Goal: Information Seeking & Learning: Learn about a topic

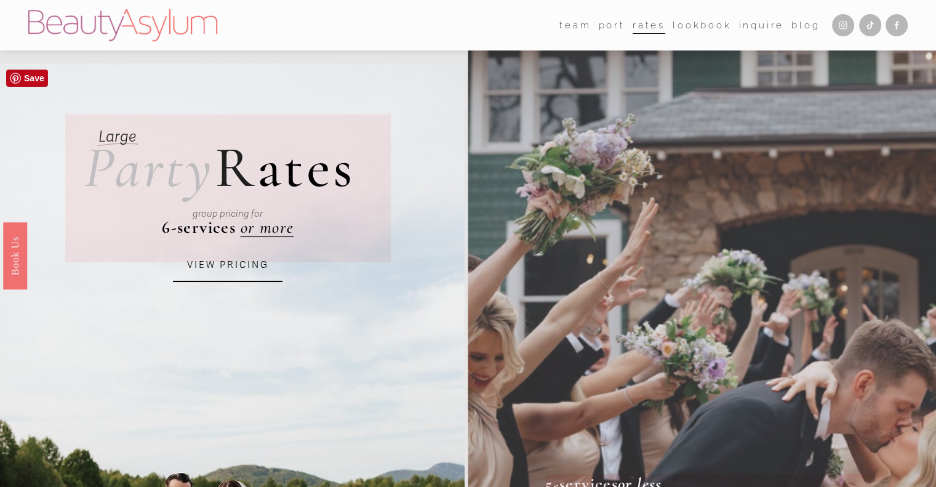
click at [244, 265] on link "VIEW PRICING" at bounding box center [228, 265] width 110 height 33
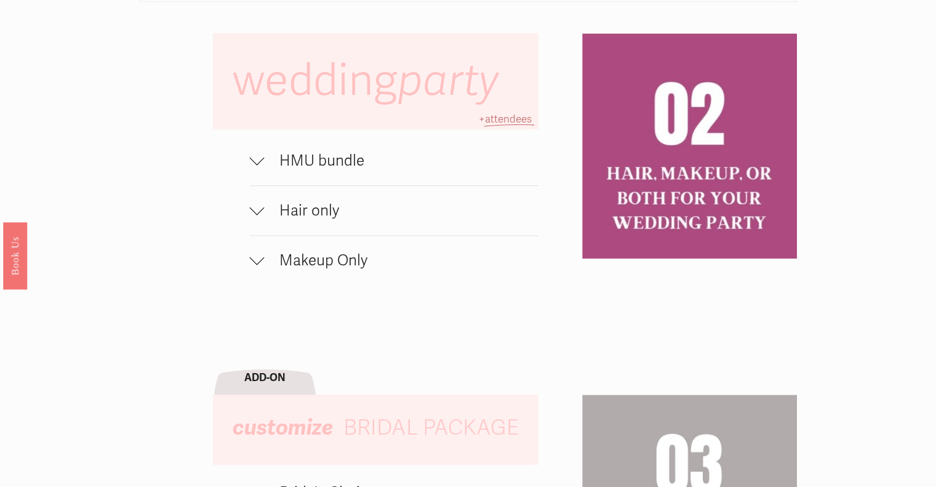
scroll to position [862, 0]
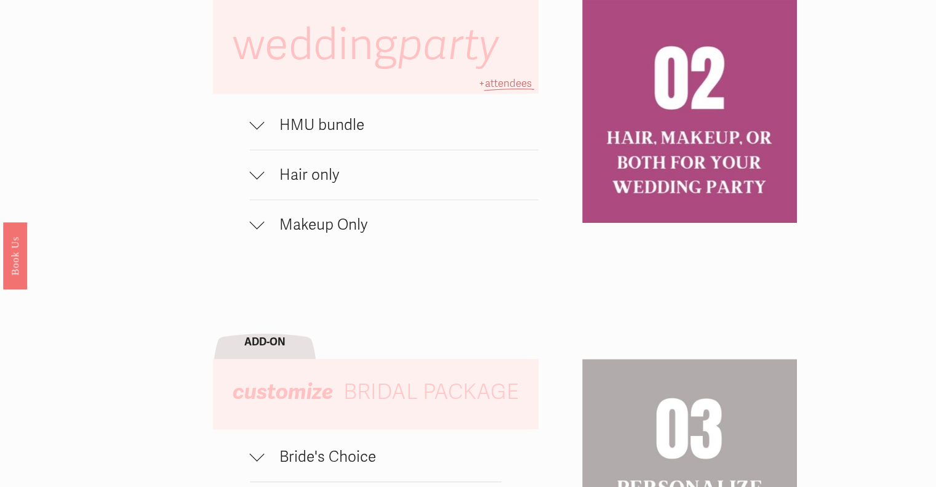
click at [259, 129] on div at bounding box center [257, 121] width 15 height 15
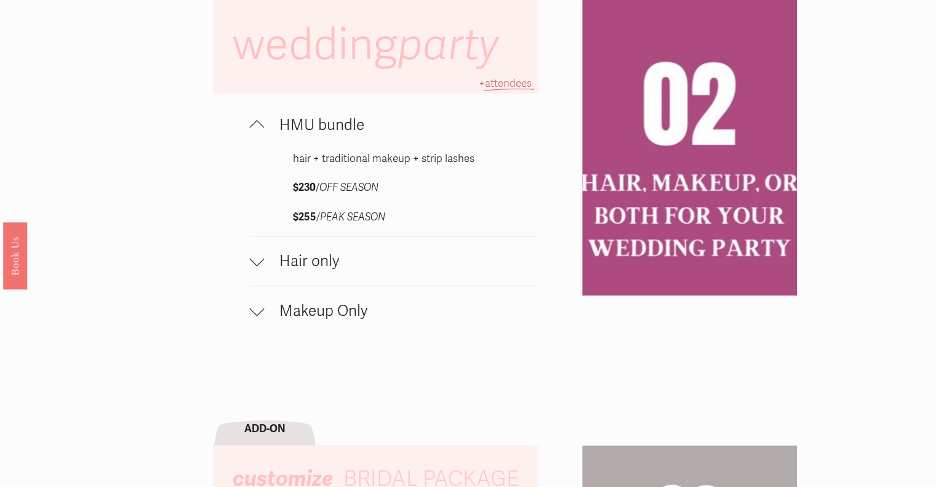
click at [259, 134] on div at bounding box center [257, 127] width 15 height 15
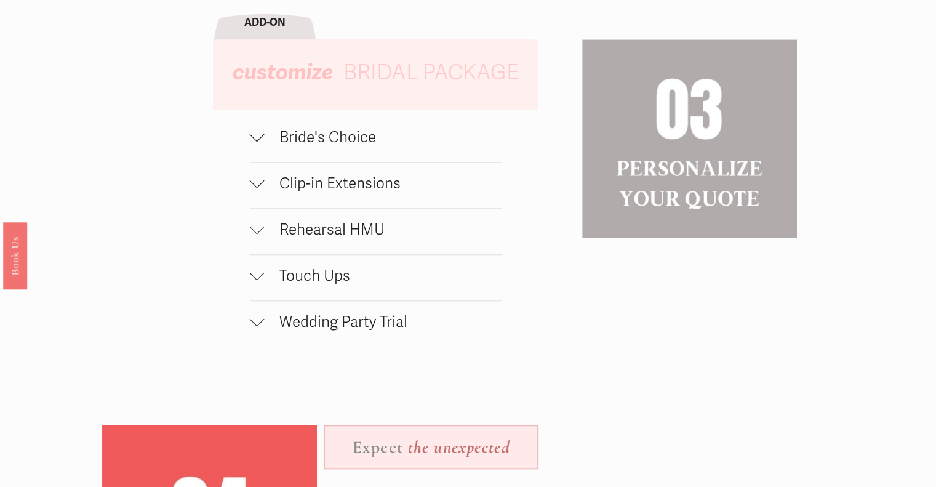
scroll to position [1170, 0]
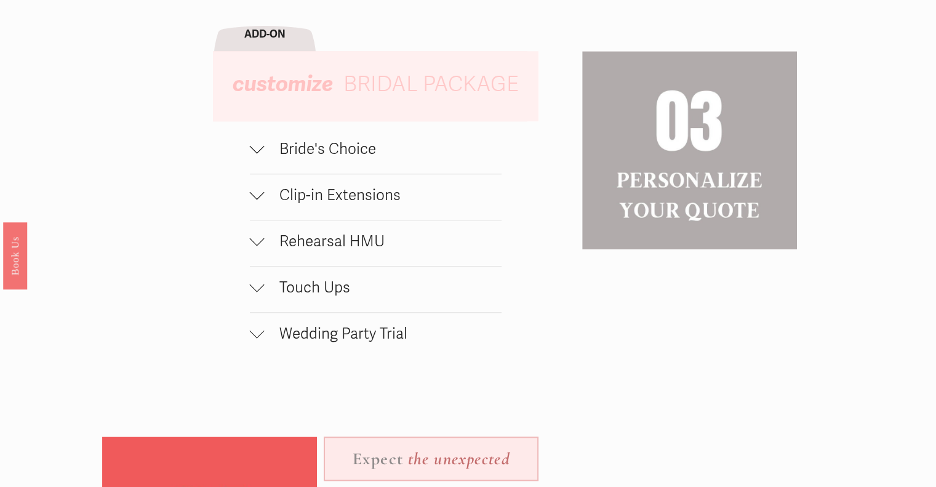
click at [347, 158] on span "Bride's Choice" at bounding box center [383, 149] width 237 height 18
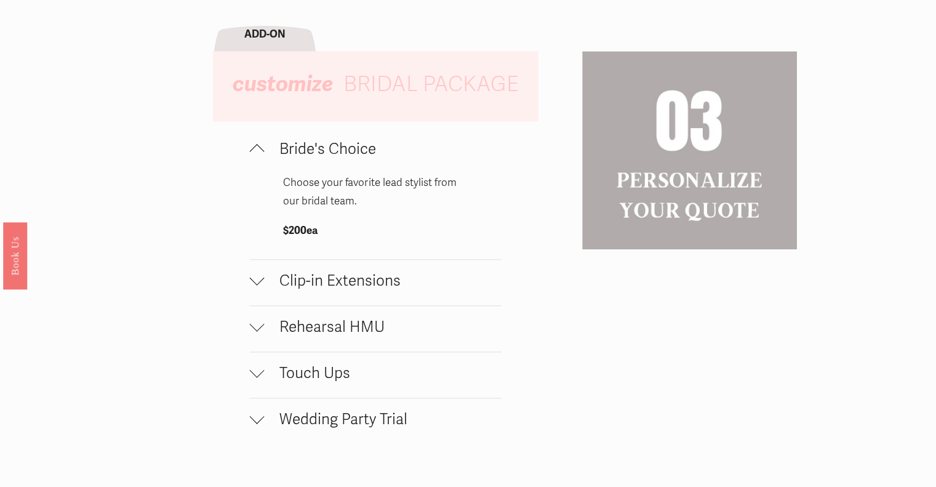
click at [352, 158] on span "Bride's Choice" at bounding box center [383, 149] width 237 height 18
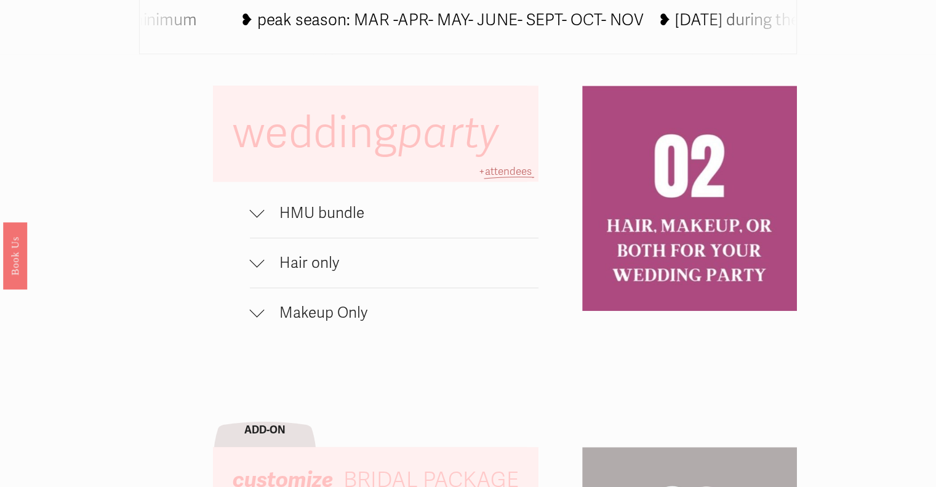
scroll to position [800, 0]
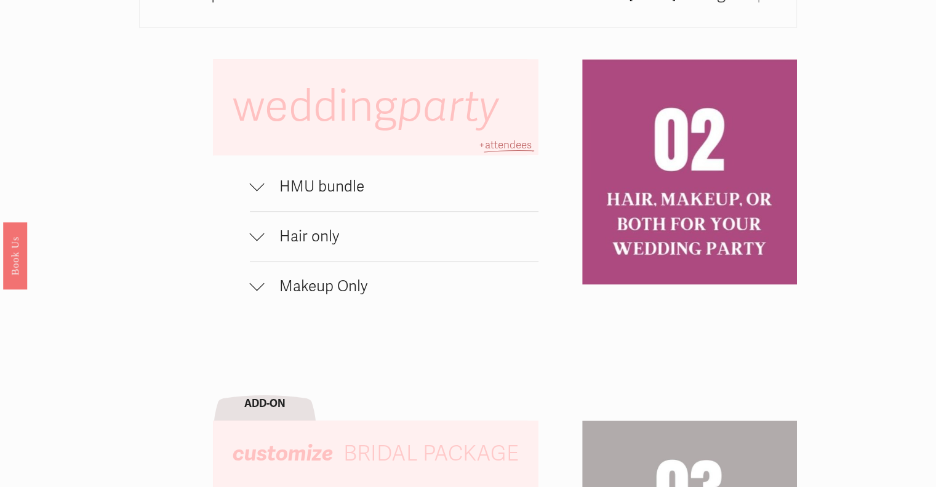
click at [328, 230] on button "Hair only" at bounding box center [394, 236] width 289 height 49
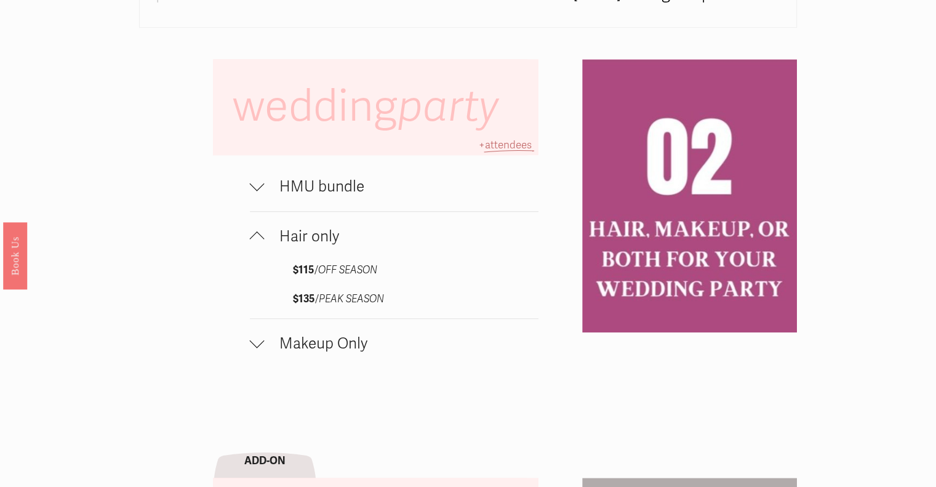
click at [328, 230] on button "Hair only" at bounding box center [394, 236] width 289 height 49
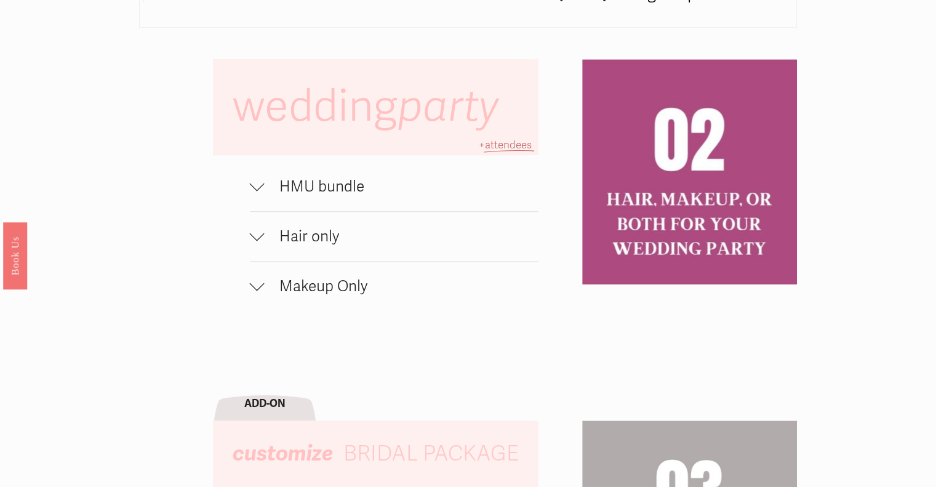
click at [313, 283] on span "Makeup Only" at bounding box center [402, 286] width 274 height 18
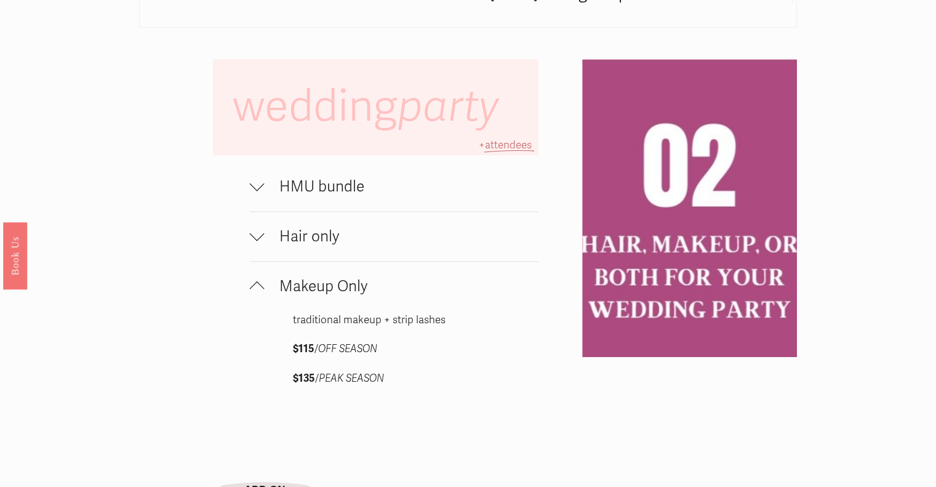
click at [313, 283] on span "Makeup Only" at bounding box center [402, 286] width 274 height 18
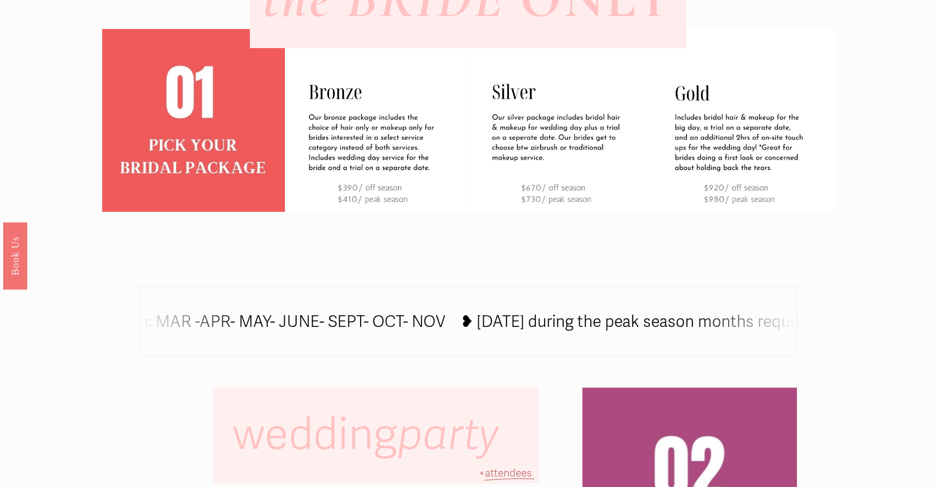
scroll to position [431, 0]
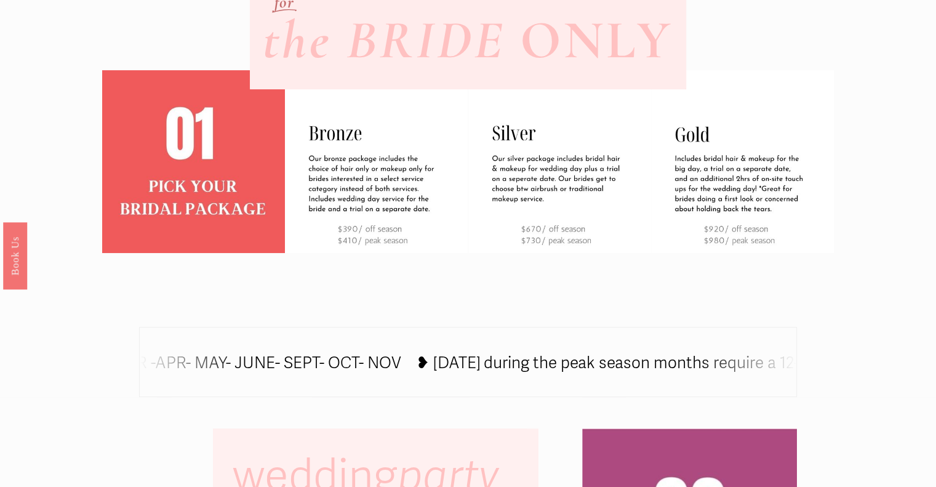
drag, startPoint x: 474, startPoint y: 367, endPoint x: 415, endPoint y: 369, distance: 59.1
click at [415, 364] on icon at bounding box center [478, 364] width 1354 height 0
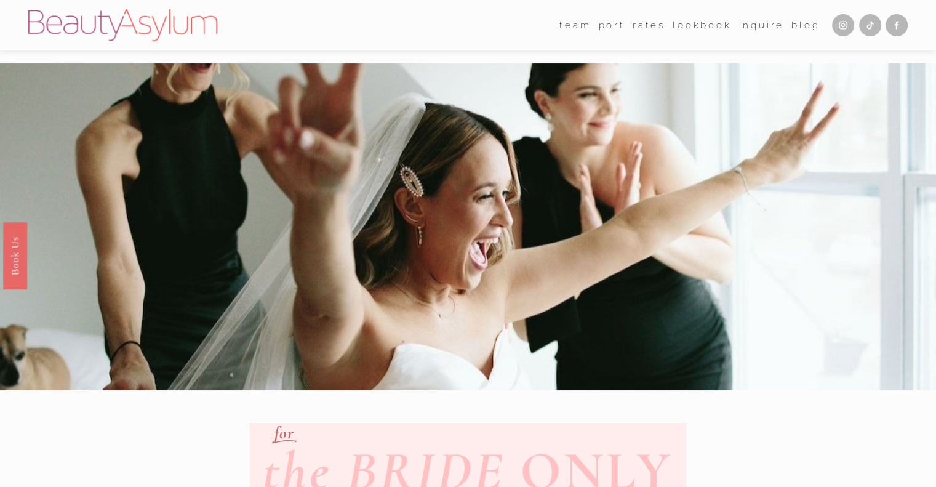
scroll to position [0, 0]
click at [605, 24] on link "port" at bounding box center [612, 25] width 26 height 18
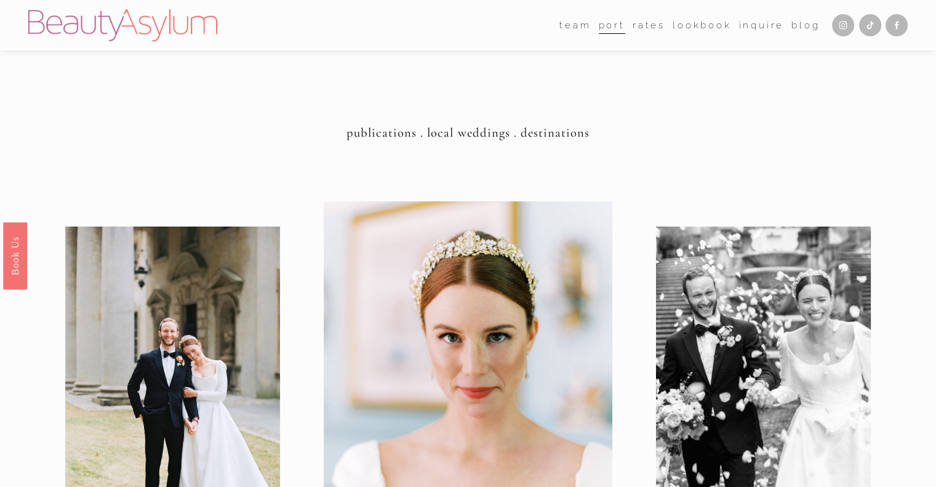
click at [638, 23] on link "Rates" at bounding box center [649, 25] width 33 height 18
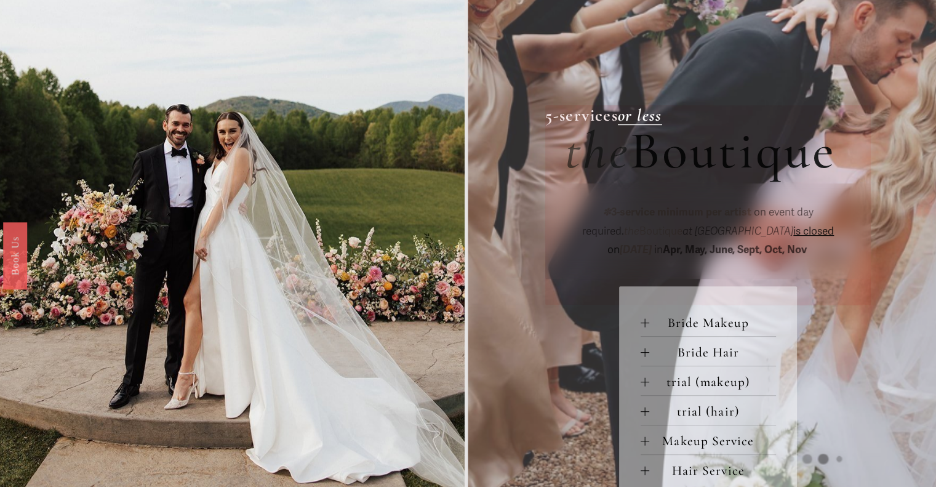
scroll to position [369, 0]
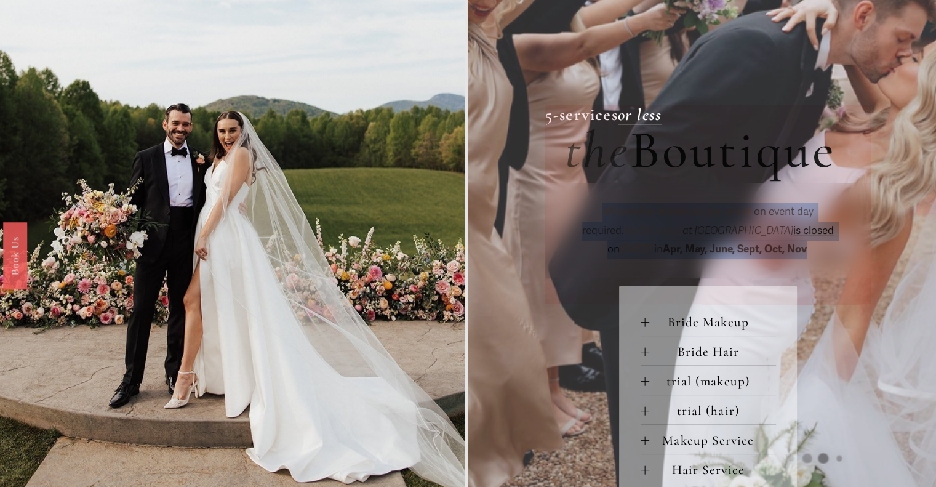
drag, startPoint x: 571, startPoint y: 213, endPoint x: 768, endPoint y: 252, distance: 200.2
click at [768, 252] on p "✽ 3-service minimum per artist on event day required. the Boutique at Beauty As…" at bounding box center [708, 231] width 287 height 57
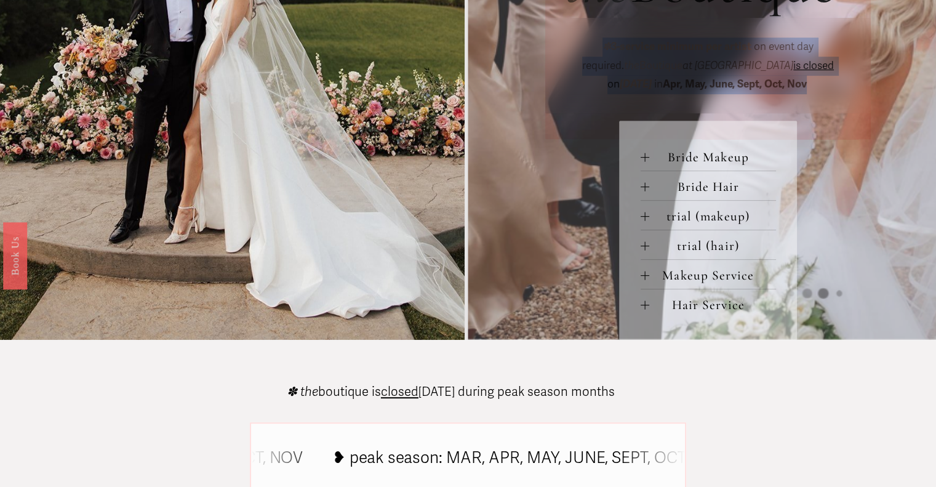
scroll to position [554, 0]
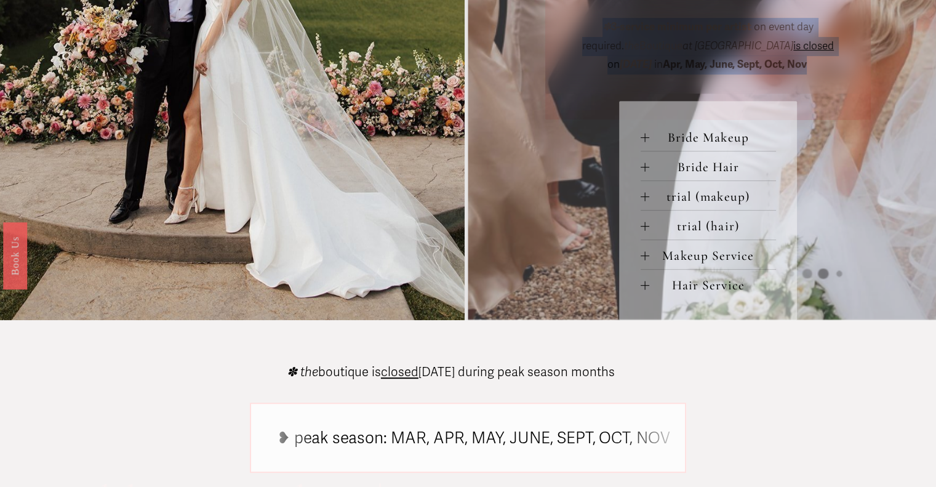
click at [672, 290] on span "Hair Service" at bounding box center [712, 285] width 127 height 16
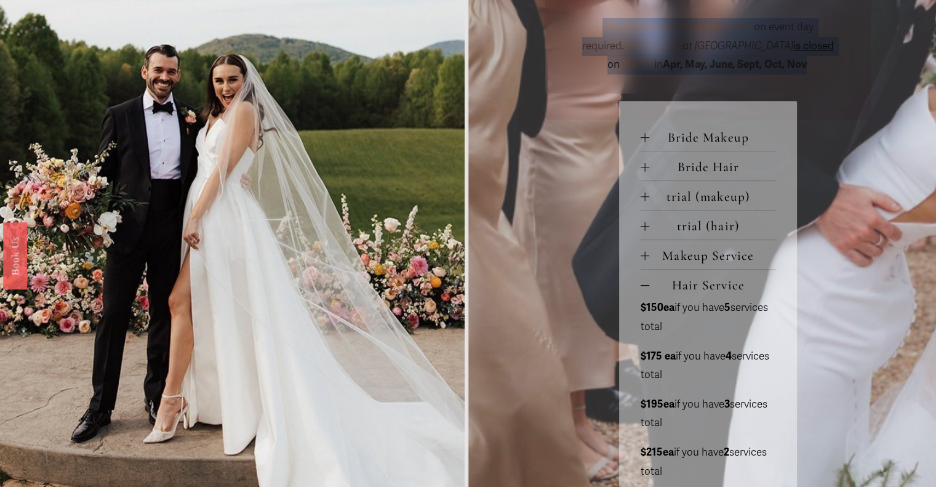
click at [670, 262] on span "Makeup Service" at bounding box center [712, 255] width 127 height 16
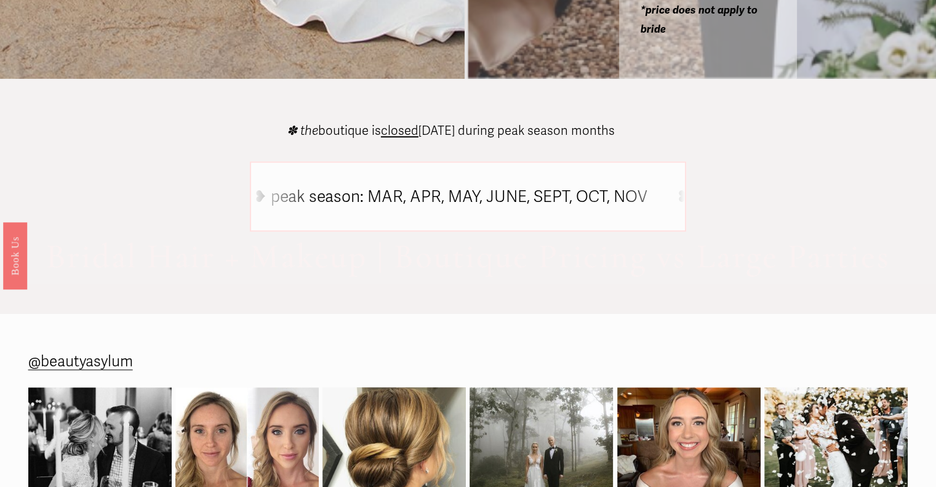
scroll to position [1591, 0]
